Goal: Task Accomplishment & Management: Complete application form

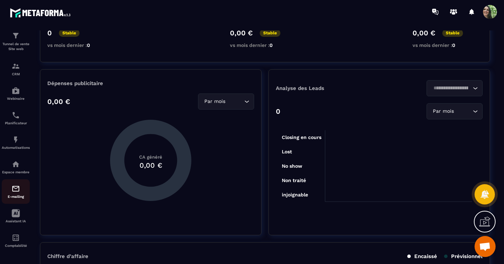
scroll to position [27, 0]
click at [15, 163] on img at bounding box center [16, 164] width 8 height 8
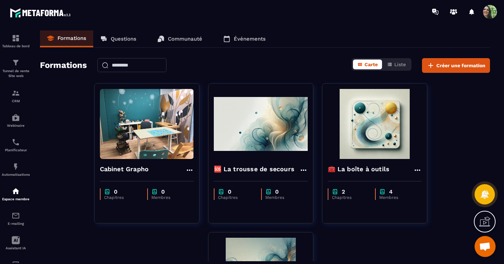
click at [121, 37] on p "Questions" at bounding box center [124, 39] width 26 height 6
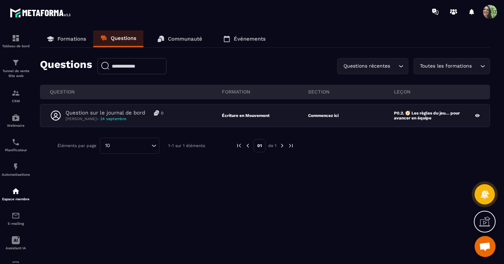
click at [181, 36] on p "Communauté" at bounding box center [185, 39] width 34 height 6
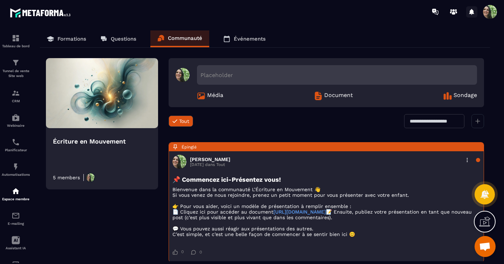
click at [471, 13] on icon at bounding box center [471, 12] width 5 height 6
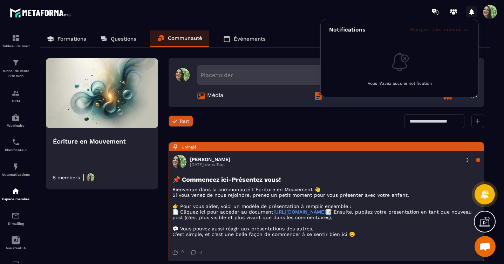
click at [471, 13] on icon at bounding box center [471, 12] width 5 height 6
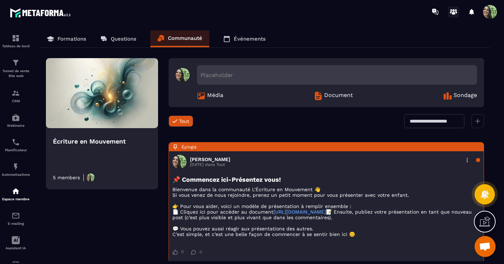
click at [454, 14] on icon at bounding box center [454, 13] width 4 height 3
click at [72, 39] on p "Formations" at bounding box center [71, 39] width 29 height 6
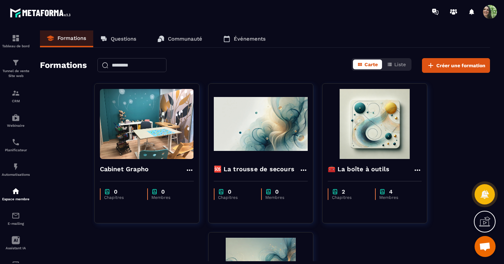
click at [244, 38] on p "Événements" at bounding box center [250, 39] width 32 height 6
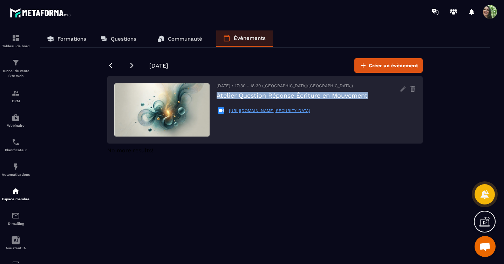
drag, startPoint x: 217, startPoint y: 94, endPoint x: 376, endPoint y: 101, distance: 158.9
click at [368, 101] on div "[DATE] • 17:30 - 18:30 ([GEOGRAPHIC_DATA]/[GEOGRAPHIC_DATA]) Atelier Question R…" at bounding box center [292, 109] width 151 height 53
copy h3 "Atelier Question Réponse Écriture en Mouvement"
click at [377, 62] on span "Créer un évènement" at bounding box center [393, 65] width 49 height 7
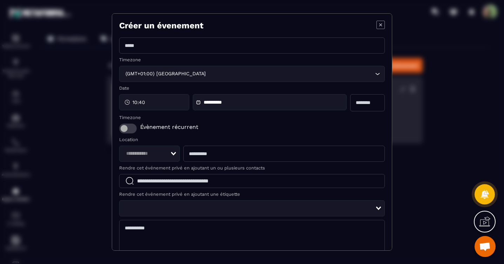
click at [200, 45] on input "Modal window" at bounding box center [252, 45] width 266 height 16
paste input "**********"
type input "**********"
click at [153, 102] on div "10:40" at bounding box center [154, 102] width 70 height 16
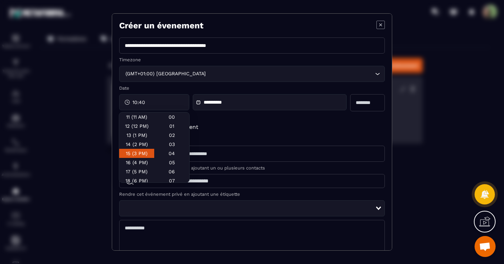
scroll to position [101, 0]
click at [131, 168] on div "17 (5 PM)" at bounding box center [136, 170] width 35 height 9
click at [165, 123] on div "30" at bounding box center [171, 123] width 35 height 9
click at [242, 100] on input "**********" at bounding box center [228, 102] width 49 height 5
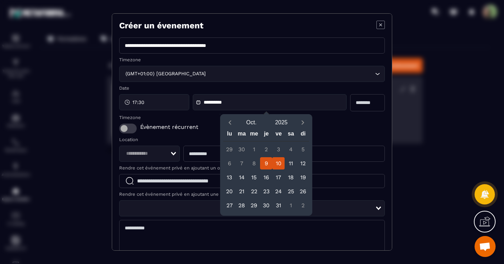
click at [277, 162] on div "10" at bounding box center [278, 163] width 12 height 12
type input "**********"
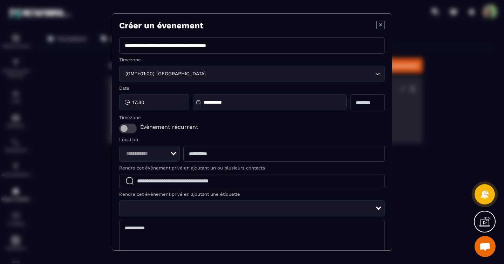
click at [351, 103] on input "Modal window" at bounding box center [367, 102] width 35 height 17
type input "*"
click at [172, 154] on icon "Search for option" at bounding box center [173, 154] width 5 height 4
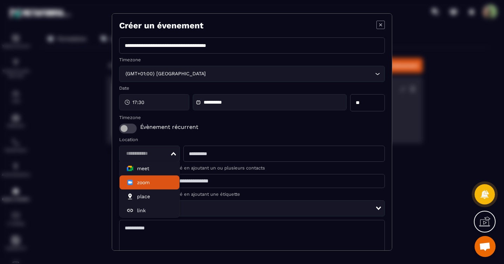
click at [145, 182] on span "zoom" at bounding box center [143, 182] width 13 height 7
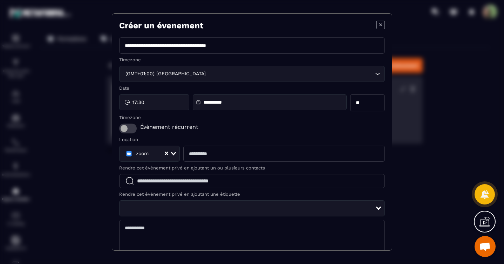
click at [193, 155] on input "Modal window" at bounding box center [283, 154] width 201 height 16
click at [221, 157] on input "Modal window" at bounding box center [283, 154] width 201 height 16
paste input "**********"
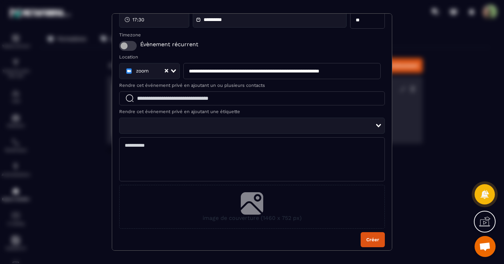
scroll to position [86, 0]
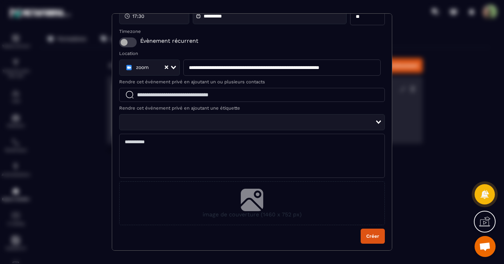
type input "**********"
click at [250, 202] on icon "Modal window" at bounding box center [252, 200] width 22 height 22
click at [0, 0] on input "image de couverture (1460 x 752 px)" at bounding box center [0, 0] width 0 height 0
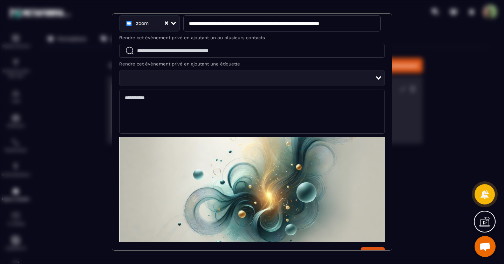
scroll to position [149, 0]
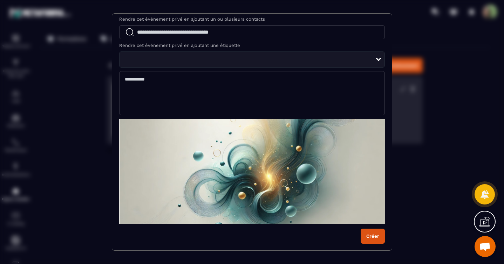
click at [370, 238] on button "Créer" at bounding box center [373, 236] width 24 height 15
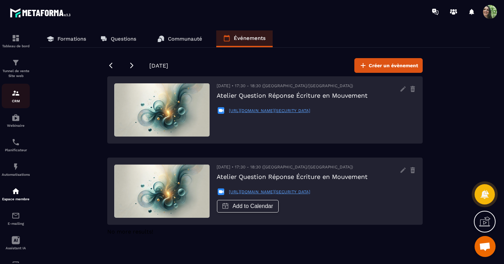
click at [15, 90] on img at bounding box center [16, 93] width 8 height 8
click at [16, 93] on img at bounding box center [16, 93] width 8 height 8
click at [75, 95] on div "Formations Questions Communauté Événements [DATE] Créer un évènement [DATE] • 1…" at bounding box center [265, 145] width 464 height 231
click at [14, 94] on img at bounding box center [16, 93] width 8 height 8
